Goal: Answer question/provide support: Share knowledge or assist other users

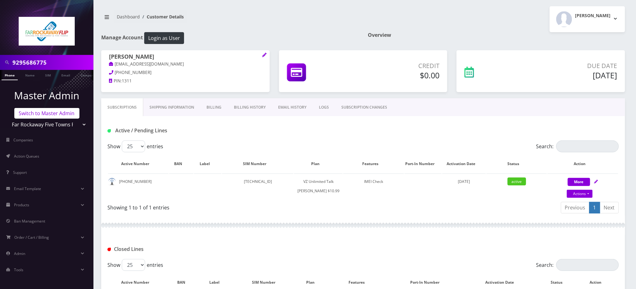
click at [62, 111] on link "Switch to Master Admin" at bounding box center [46, 113] width 65 height 11
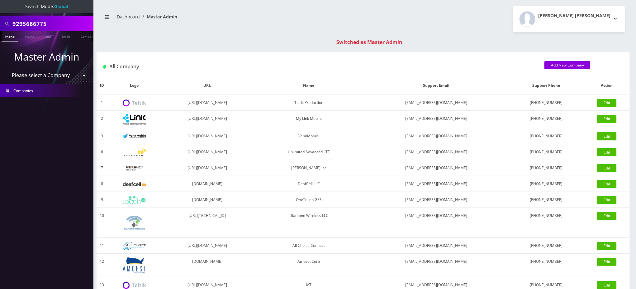
drag, startPoint x: 59, startPoint y: 24, endPoint x: 0, endPoint y: 17, distance: 59.3
click at [0, 18] on div "9295686775" at bounding box center [46, 23] width 93 height 15
paste input "16679102688"
drag, startPoint x: 15, startPoint y: 24, endPoint x: 0, endPoint y: 19, distance: 15.8
click at [0, 23] on div "16679102688" at bounding box center [46, 23] width 93 height 15
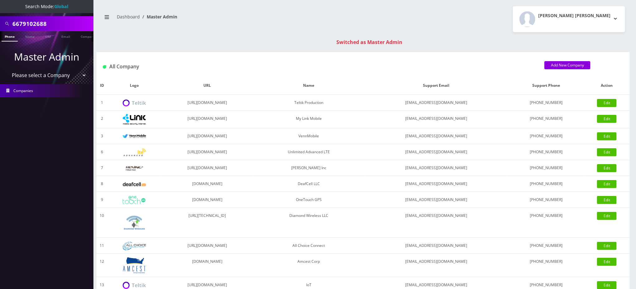
type input "6679102688"
click at [9, 36] on link "Phone" at bounding box center [10, 36] width 16 height 10
click at [11, 36] on link "Phone" at bounding box center [10, 36] width 16 height 10
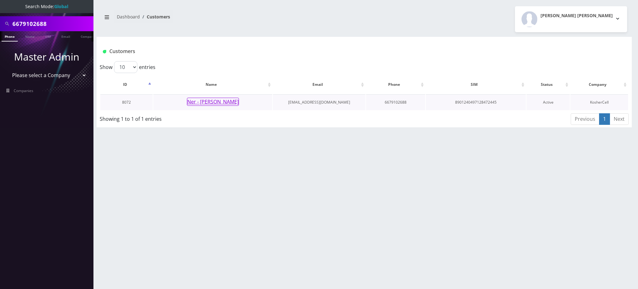
click at [206, 102] on button "Ner - Yonason Singer" at bounding box center [213, 102] width 52 height 8
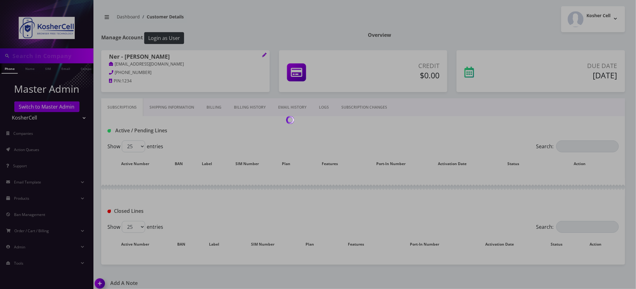
type input "6679102688"
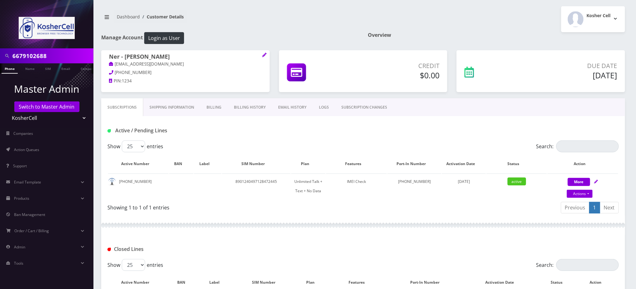
drag, startPoint x: 59, startPoint y: 55, endPoint x: 0, endPoint y: 55, distance: 58.6
click at [0, 55] on div "6679102688" at bounding box center [46, 55] width 93 height 15
click at [54, 106] on link "Switch to Master Admin" at bounding box center [46, 106] width 65 height 11
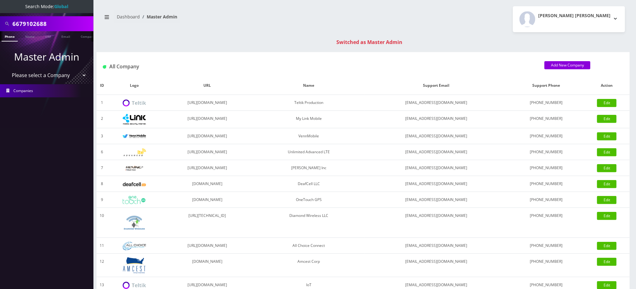
drag, startPoint x: 55, startPoint y: 23, endPoint x: 0, endPoint y: 15, distance: 55.5
click at [0, 15] on nav "Search Mode: Global 6679102688 Phone Name SIM Email Company Customer Master Adm…" at bounding box center [46, 144] width 93 height 289
paste input "18482612533"
drag, startPoint x: 17, startPoint y: 23, endPoint x: 0, endPoint y: 23, distance: 17.5
click at [0, 23] on div "18482612533" at bounding box center [46, 23] width 93 height 15
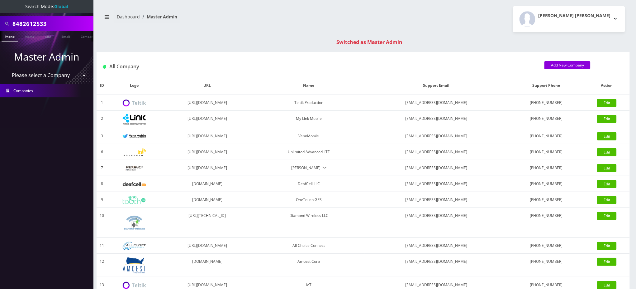
type input "8482612533"
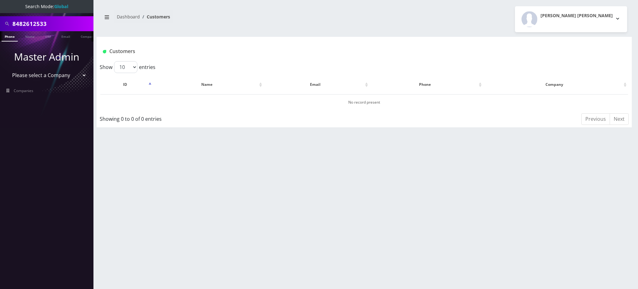
click at [14, 36] on link "Phone" at bounding box center [10, 36] width 16 height 10
click at [35, 23] on input "8482612533" at bounding box center [51, 24] width 79 height 12
click at [36, 21] on input "8482612533" at bounding box center [51, 24] width 79 height 12
type input "8483672494"
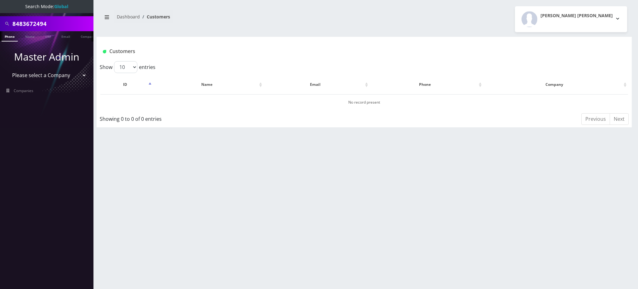
click at [7, 37] on link "Phone" at bounding box center [10, 36] width 16 height 10
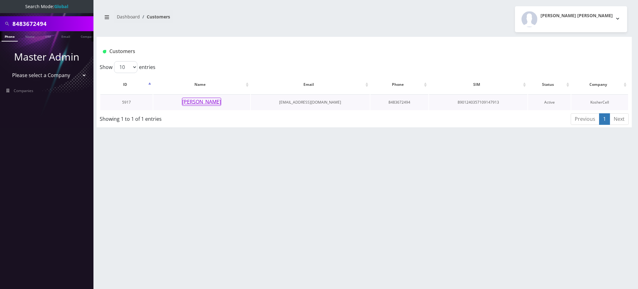
click at [210, 102] on button "Jason Weichbrod" at bounding box center [201, 102] width 39 height 8
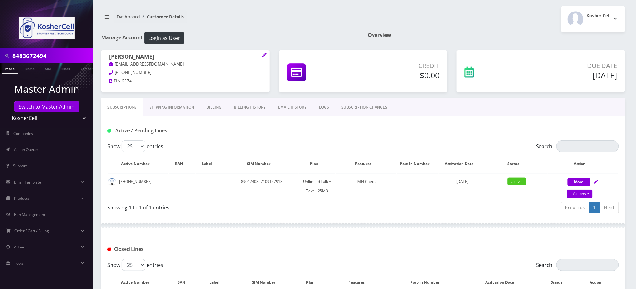
click at [43, 55] on input "8483672494" at bounding box center [51, 56] width 79 height 12
click at [256, 106] on link "Billing History" at bounding box center [250, 107] width 44 height 18
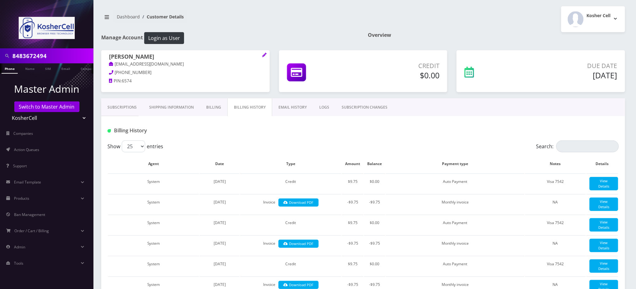
click at [383, 132] on div at bounding box center [449, 130] width 347 height 10
click at [307, 145] on div "Show 25 50 100 250 500 entries" at bounding box center [300, 146] width 384 height 12
drag, startPoint x: 170, startPoint y: 55, endPoint x: 93, endPoint y: 53, distance: 76.7
click at [109, 57] on h1 "Jason Weichbrod" at bounding box center [185, 56] width 153 height 7
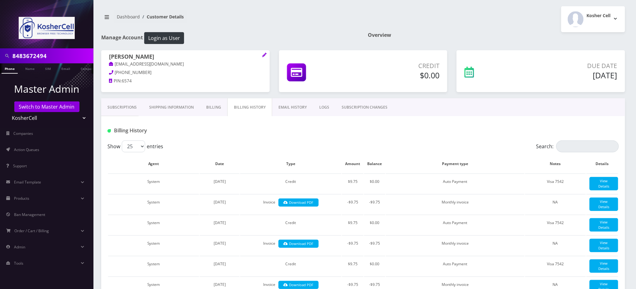
copy h1 "Jason Weichbrod"
click at [531, 108] on div "Subscriptions Shipping Information Billing Billing History EMAIL HISTORY LOGS S…" at bounding box center [363, 107] width 524 height 18
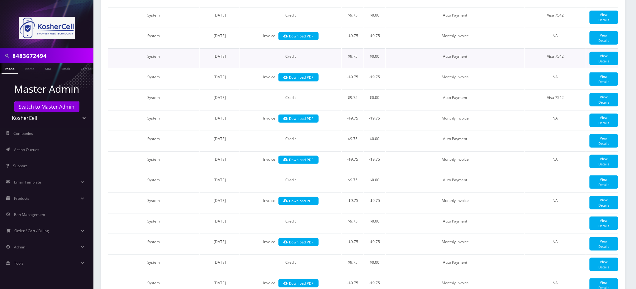
scroll to position [125, 0]
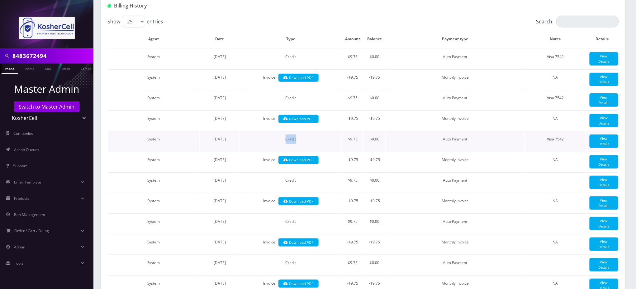
drag, startPoint x: 279, startPoint y: 147, endPoint x: 303, endPoint y: 144, distance: 24.2
click at [303, 144] on td "Credit" at bounding box center [290, 141] width 101 height 20
click at [504, 253] on td "Monthly invoice" at bounding box center [455, 244] width 139 height 20
click at [255, 15] on div "Billing History" at bounding box center [363, 3] width 524 height 24
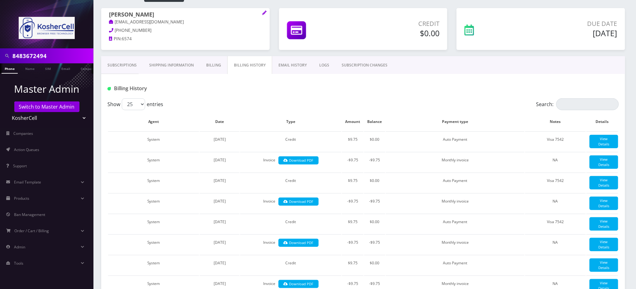
scroll to position [0, 0]
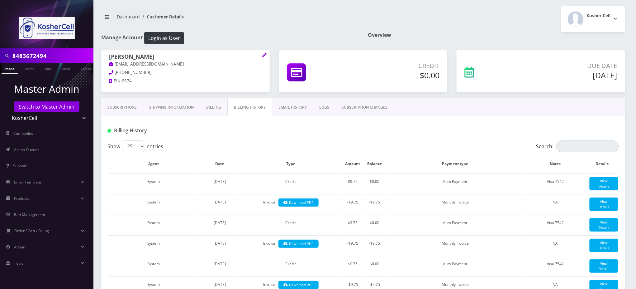
click at [132, 110] on link "Subscriptions" at bounding box center [122, 107] width 42 height 18
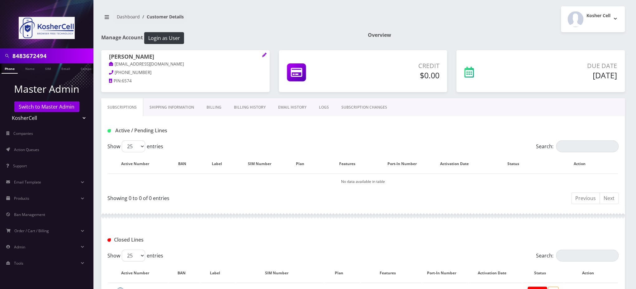
click at [515, 34] on h1 "Overview" at bounding box center [496, 35] width 257 height 6
click at [249, 109] on link "Billing History" at bounding box center [250, 107] width 44 height 18
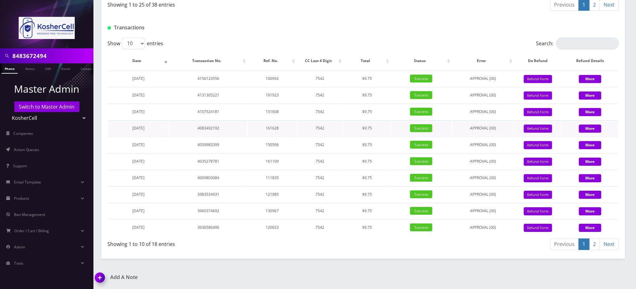
scroll to position [812, 0]
click at [98, 276] on img at bounding box center [101, 279] width 18 height 18
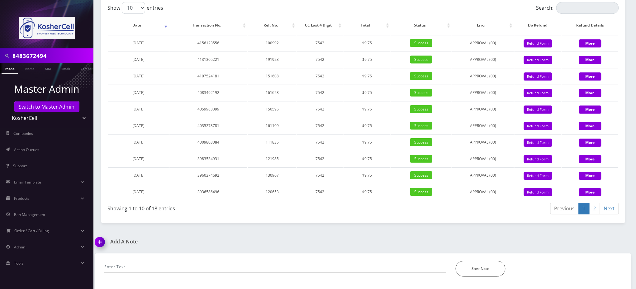
scroll to position [848, 0]
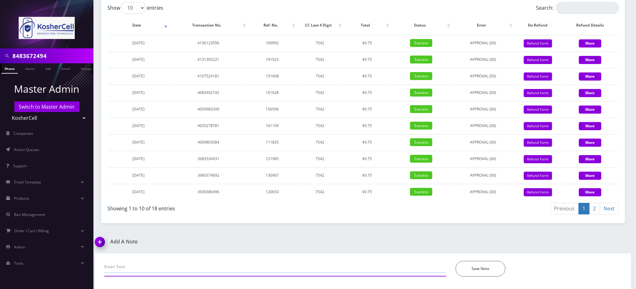
click at [198, 265] on input "text" at bounding box center [275, 267] width 342 height 12
paste input "@channel @shlomo @Loren D'Errico Jason Weichbrod (Koshercell) ported out last J…"
type input "@channel @shlomo @Loren D'Errico Jason Weichbrod (Koshercell) ported out last J…"
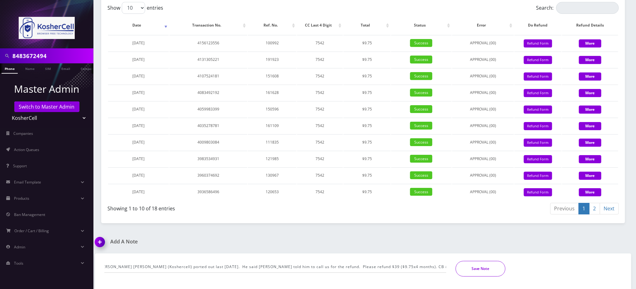
scroll to position [0, 0]
click at [489, 271] on button "Save Note" at bounding box center [481, 269] width 50 height 16
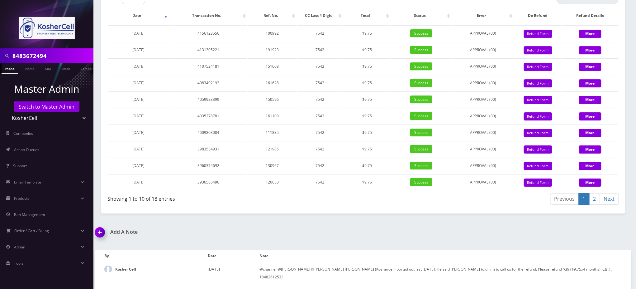
click at [524, 258] on div "@channel @shlomo @Loren D'Errico Jason Weichbrod (Koshercell) ported out last J…" at bounding box center [363, 265] width 546 height 45
click at [44, 107] on link "Switch to Master Admin" at bounding box center [46, 106] width 65 height 11
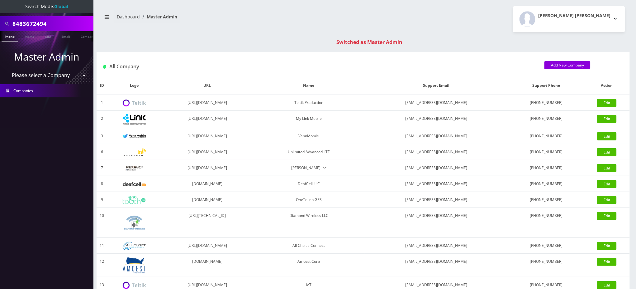
drag, startPoint x: 69, startPoint y: 24, endPoint x: 0, endPoint y: -11, distance: 76.9
click at [0, 0] on html "Search Mode: Global 8483672494 Phone Name SIM Email Company Customer Master Adm…" at bounding box center [318, 221] width 636 height 443
paste input "3474096285"
type input "3474096285"
click at [8, 38] on link "Phone" at bounding box center [10, 36] width 16 height 10
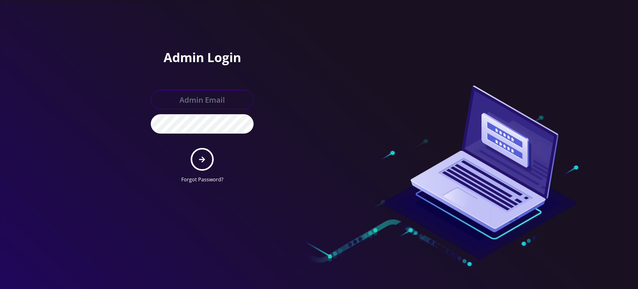
type input "rochelle@teltik.com"
click at [203, 162] on icon "submit" at bounding box center [202, 159] width 6 height 7
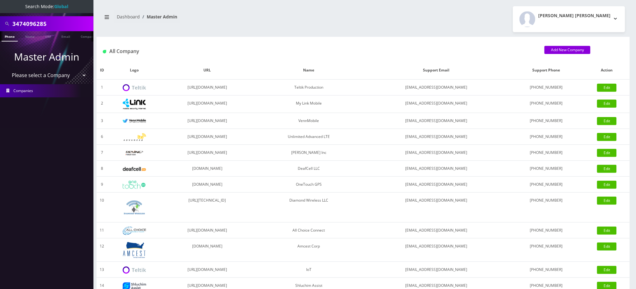
click at [39, 25] on input "3474096285" at bounding box center [51, 24] width 79 height 12
type input "9297225878"
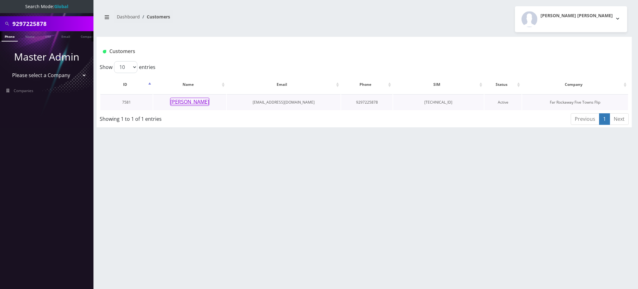
click at [194, 102] on button "Frumie Dayan" at bounding box center [189, 102] width 39 height 8
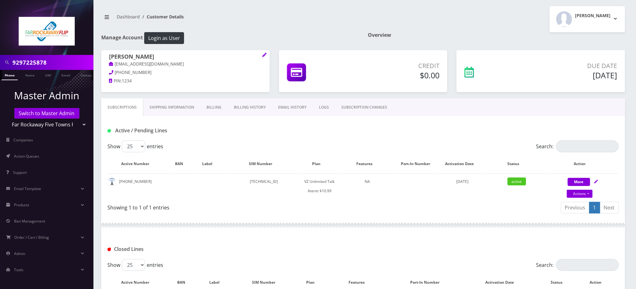
click at [42, 62] on input "9297225878" at bounding box center [51, 62] width 79 height 12
click at [41, 62] on input "9297225878" at bounding box center [51, 62] width 79 height 12
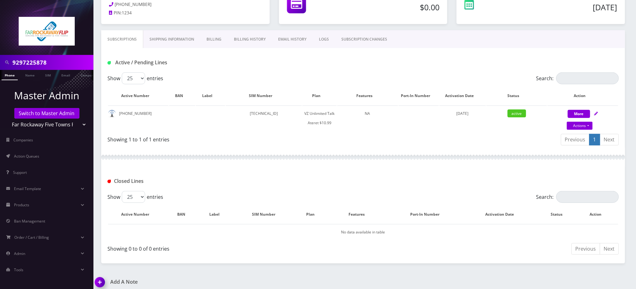
scroll to position [71, 0]
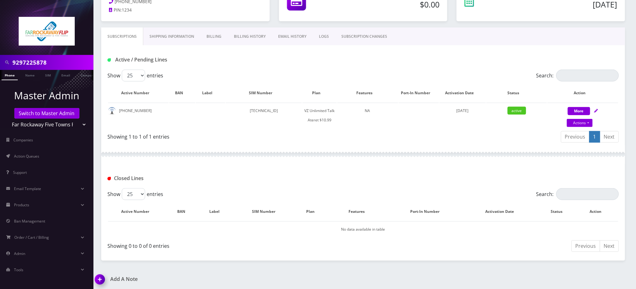
click at [101, 276] on img at bounding box center [101, 281] width 18 height 18
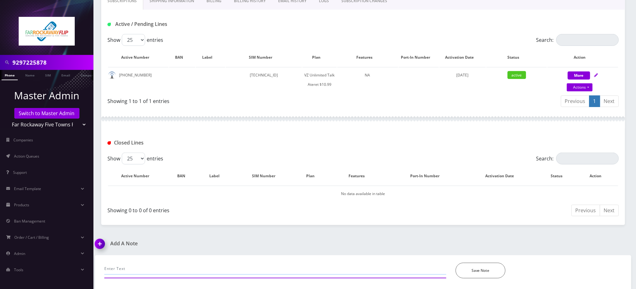
click at [181, 265] on input "text" at bounding box center [275, 268] width 342 height 12
paste input "Purchase Service Plan successfull, TT 4G Monthly Unlimited Voice Plan PIN 47835…"
type input "Purchase Service Plan successfull, TT 4G Monthly Unlimited Voice Plan PIN 47835…"
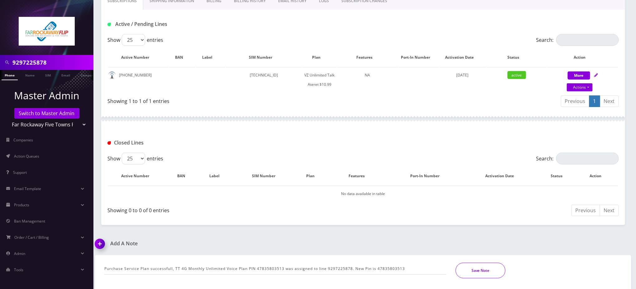
click at [469, 270] on button "Save Note" at bounding box center [481, 270] width 50 height 16
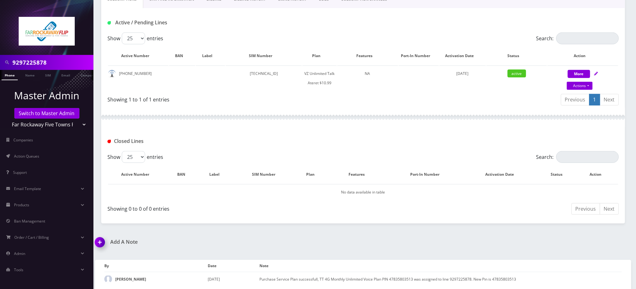
scroll to position [0, 0]
